Goal: Communication & Community: Answer question/provide support

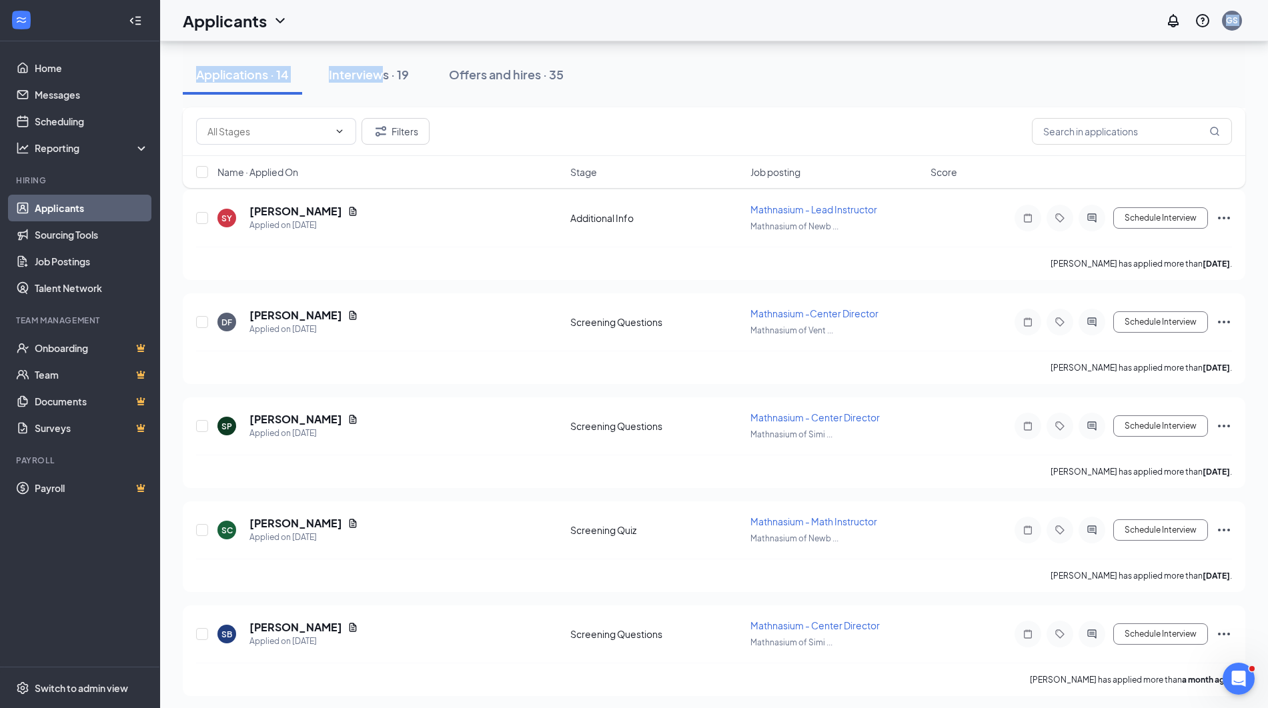
click at [384, 41] on div "Applicants GS All Locations Change Applicants can't schedule interviews. Add yo…" at bounding box center [714, 655] width 1108 height 1810
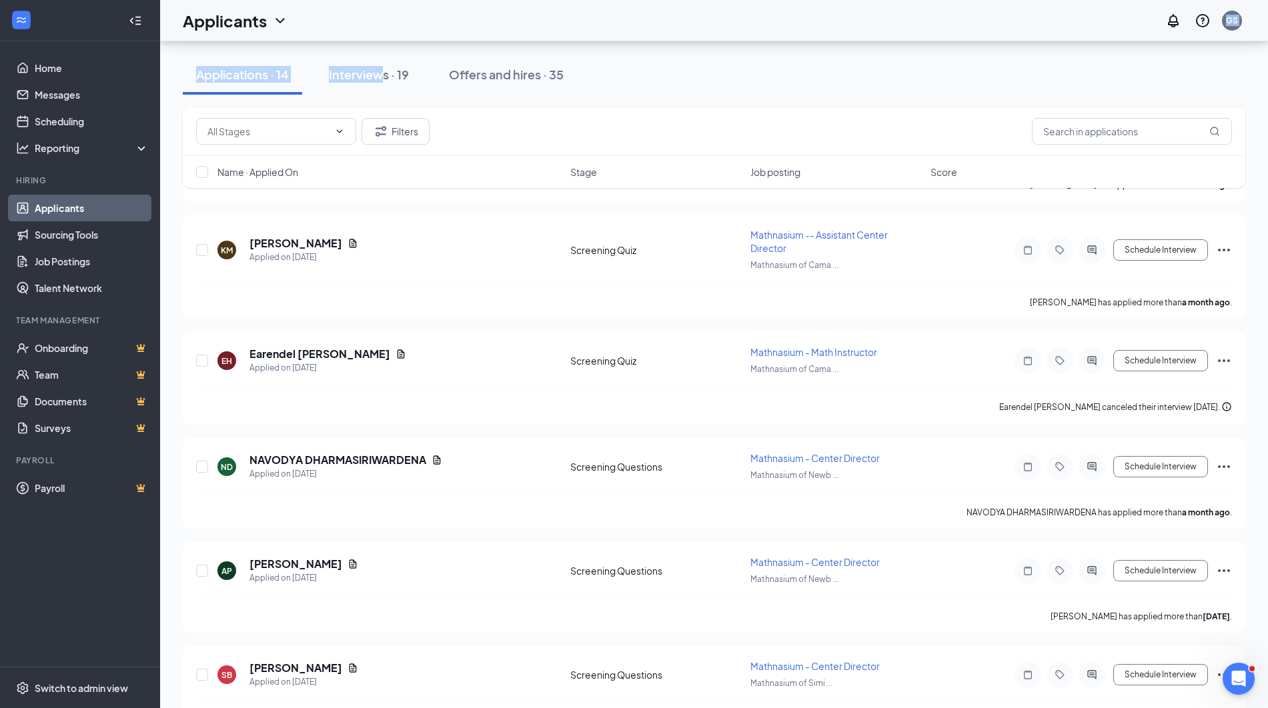
scroll to position [1102, 0]
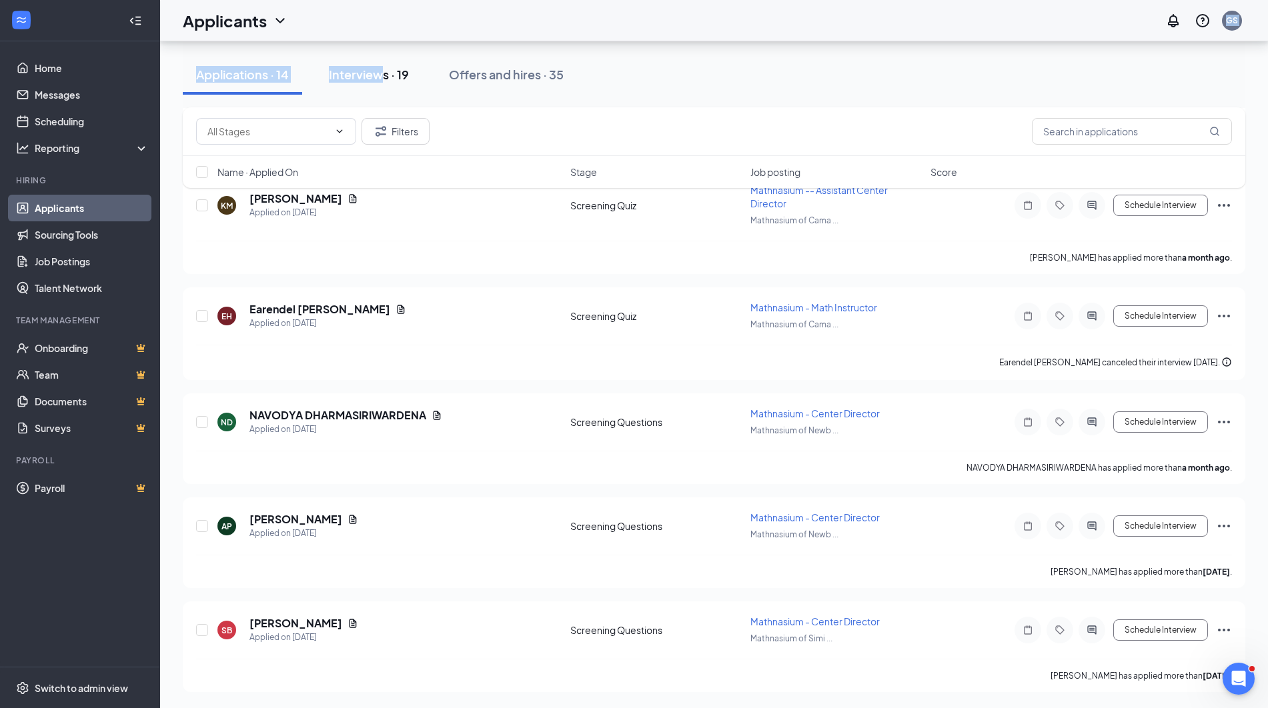
click at [371, 69] on div "Interviews · 19" at bounding box center [369, 74] width 80 height 17
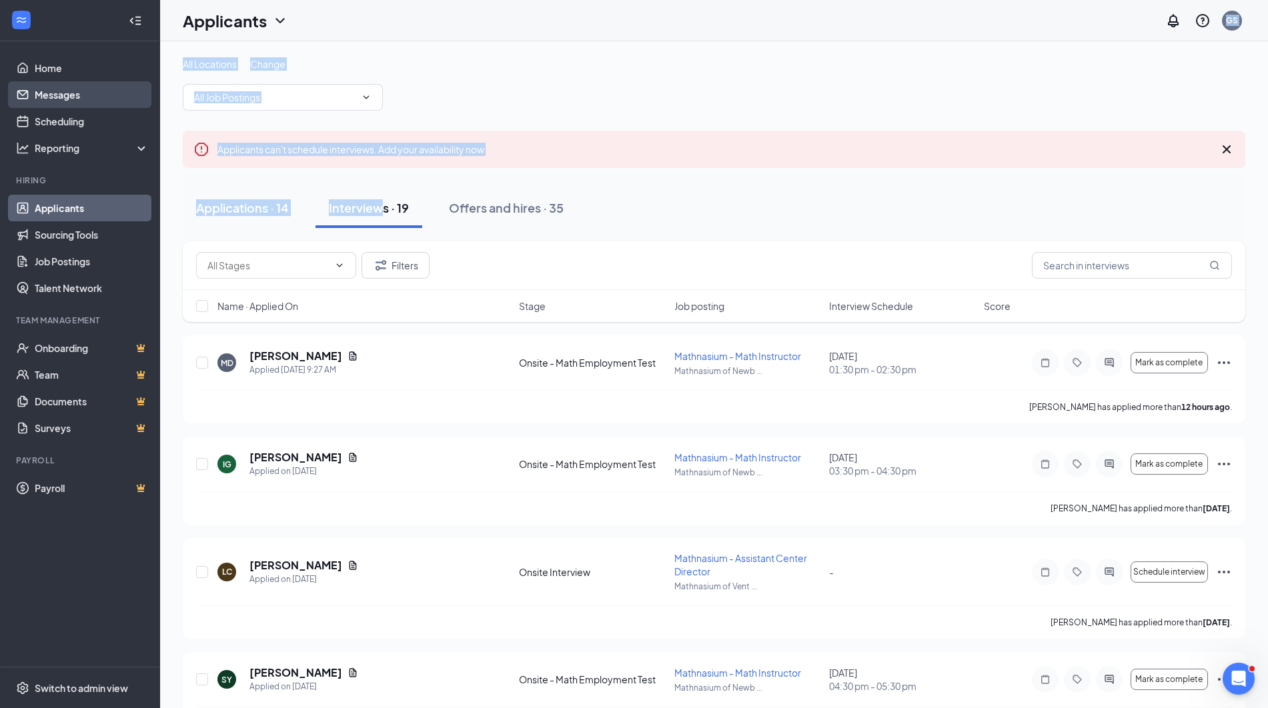
click at [35, 87] on link "Messages" at bounding box center [92, 94] width 114 height 27
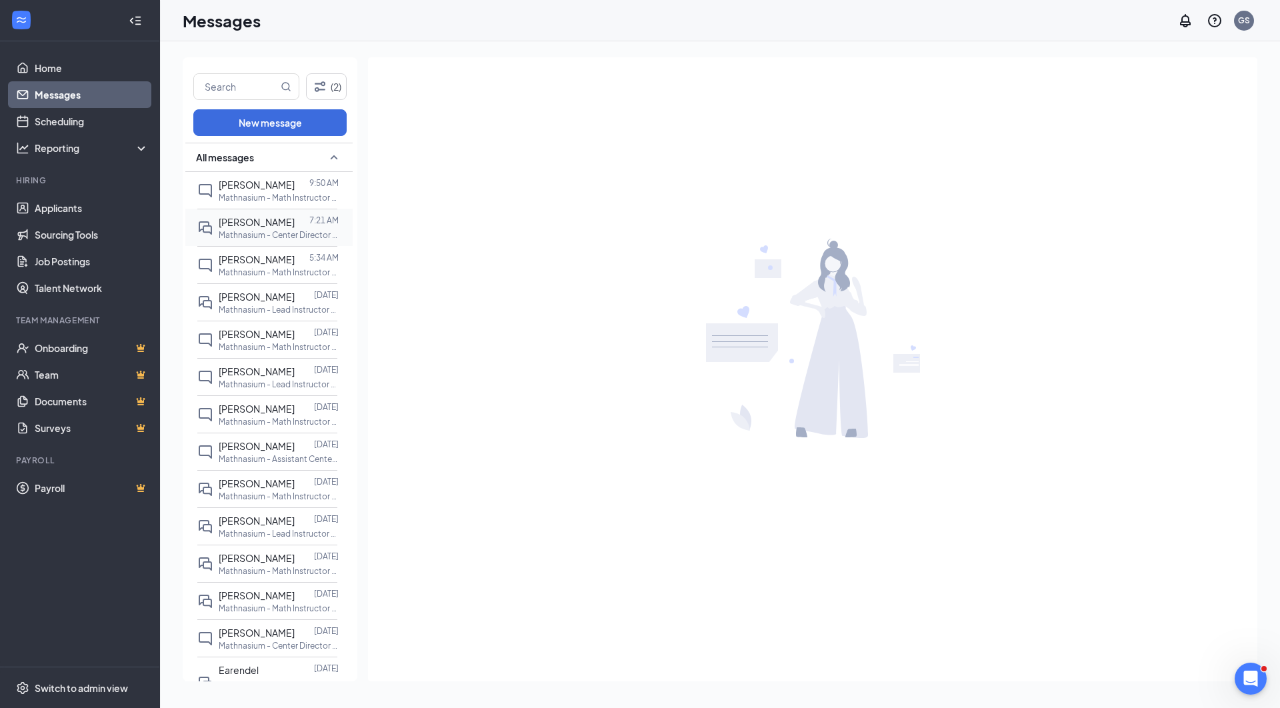
click at [279, 234] on p "Mathnasium - Center Director at Mathnasium of [GEOGRAPHIC_DATA]" at bounding box center [279, 234] width 120 height 11
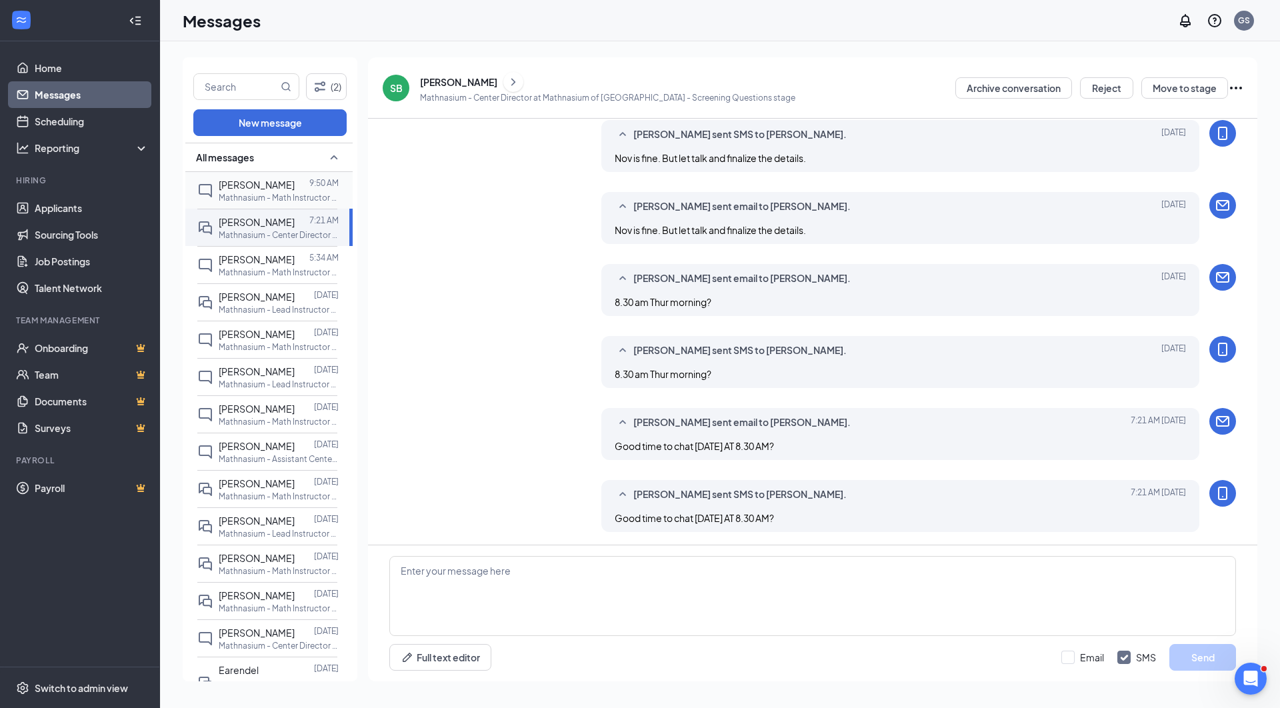
scroll to position [337, 0]
click at [277, 190] on span "[PERSON_NAME]" at bounding box center [257, 185] width 76 height 12
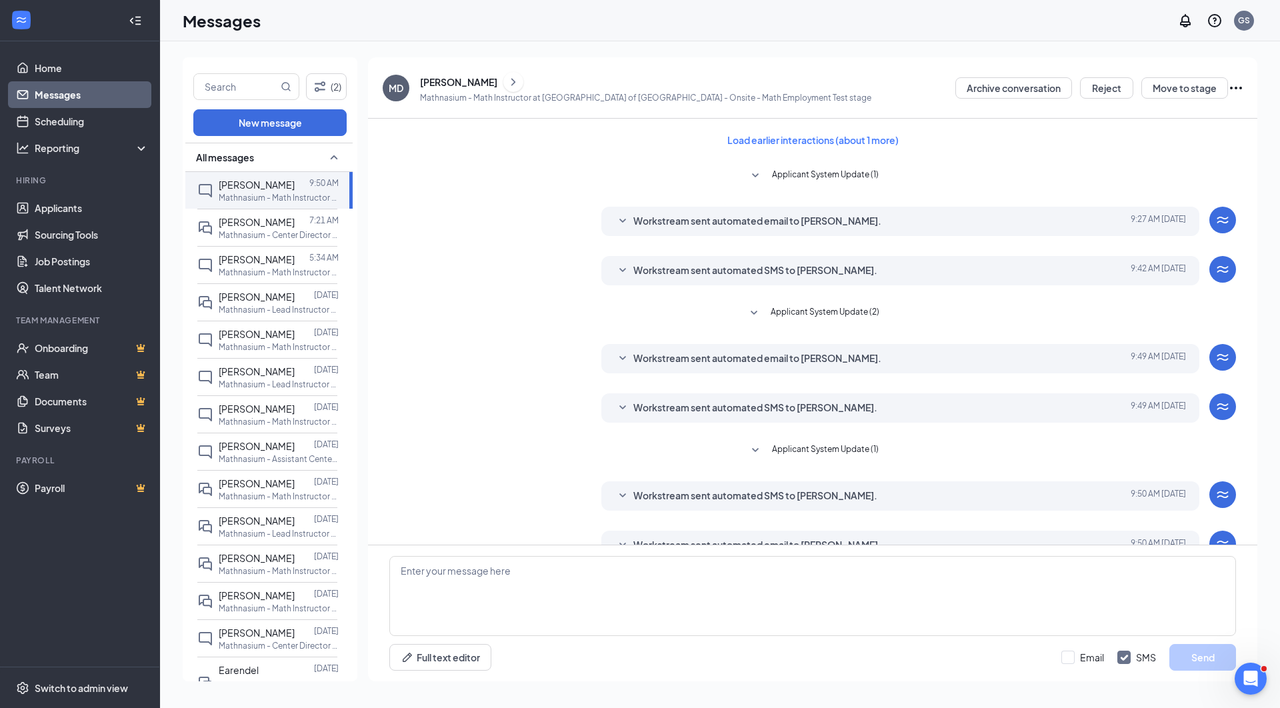
scroll to position [29, 0]
